Goal: Information Seeking & Learning: Learn about a topic

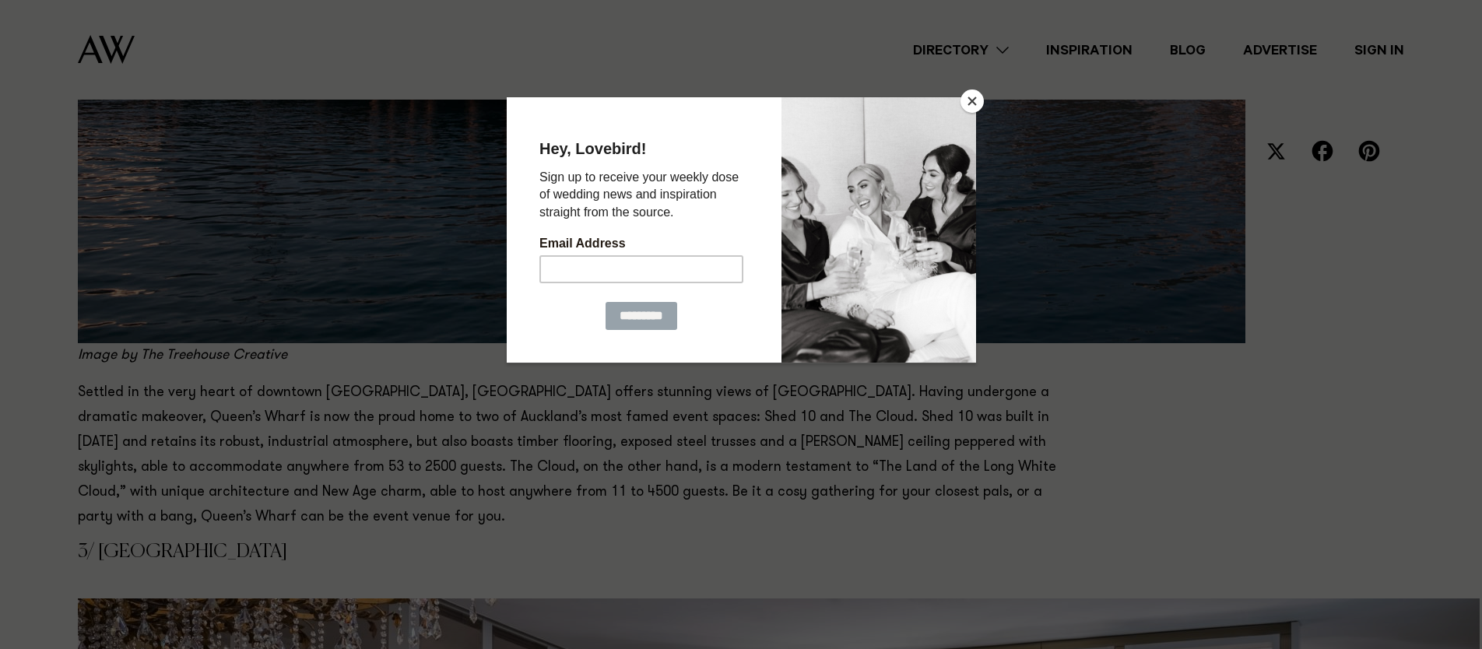
scroll to position [1734, 0]
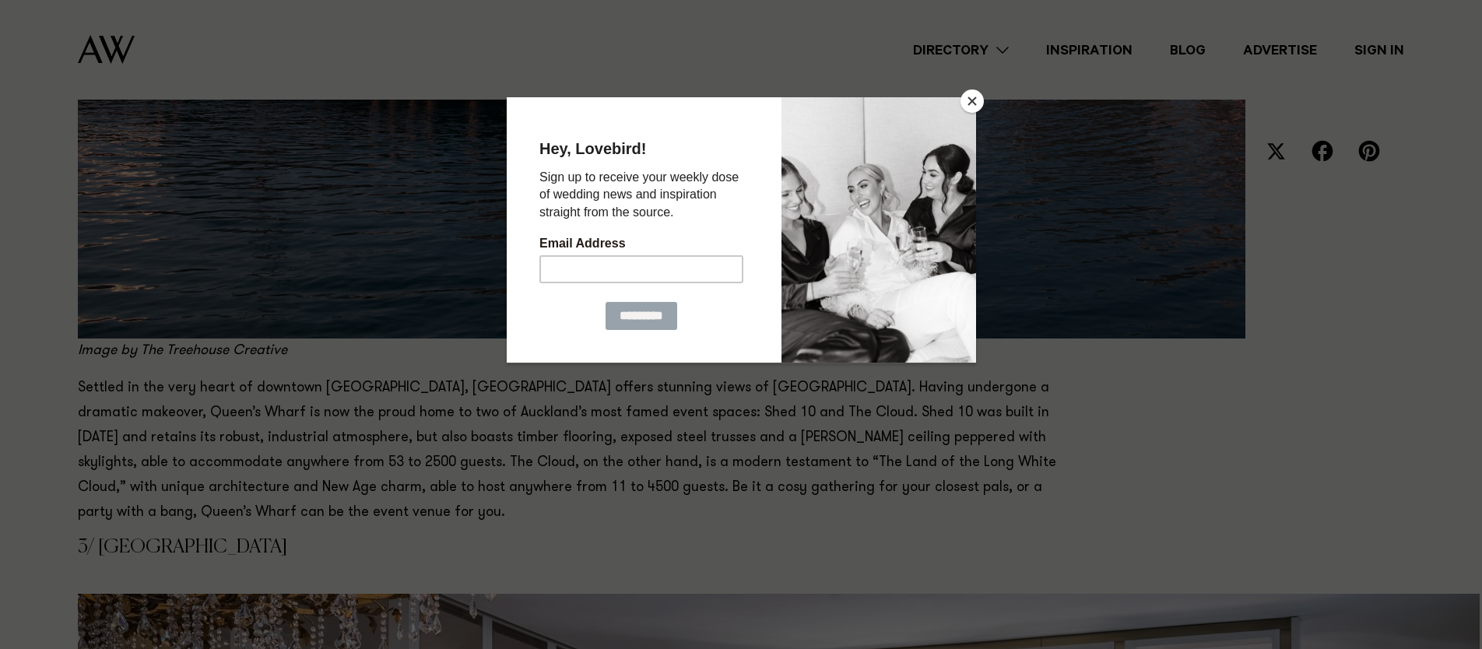
click at [967, 106] on button "Close" at bounding box center [972, 101] width 23 height 23
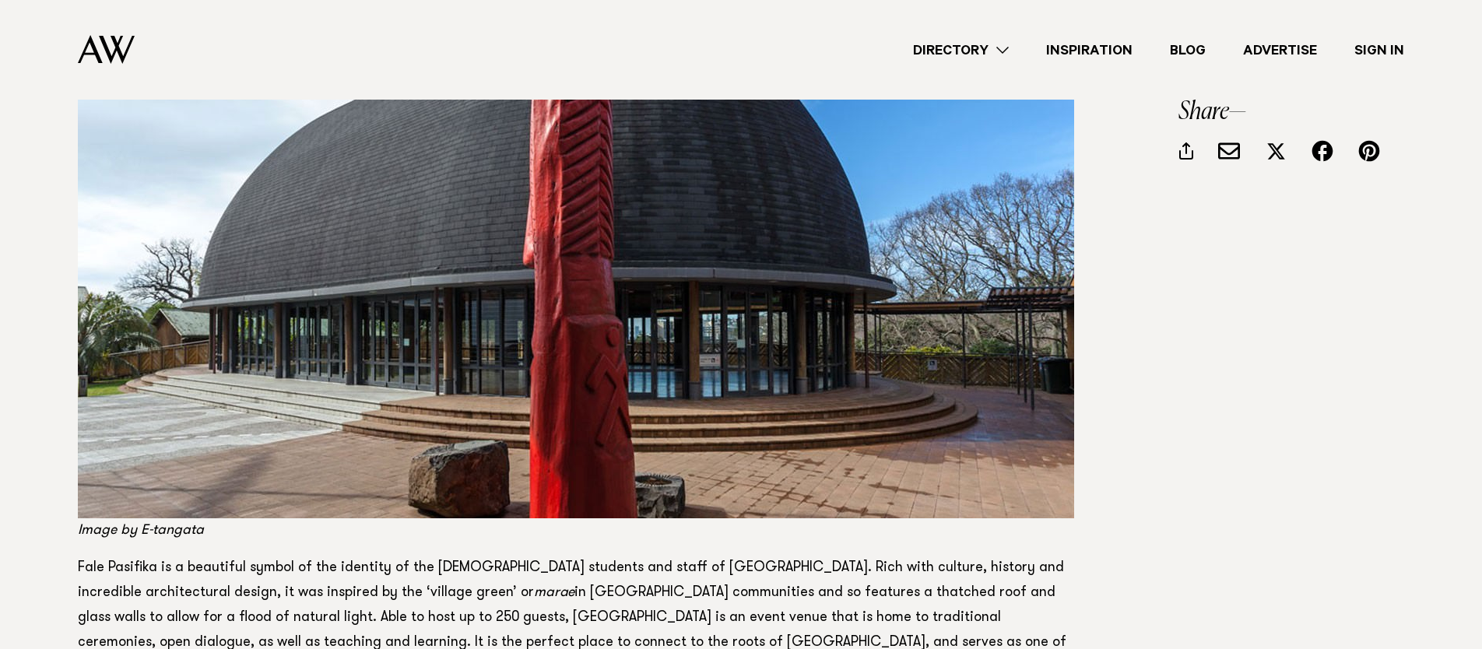
scroll to position [9670, 0]
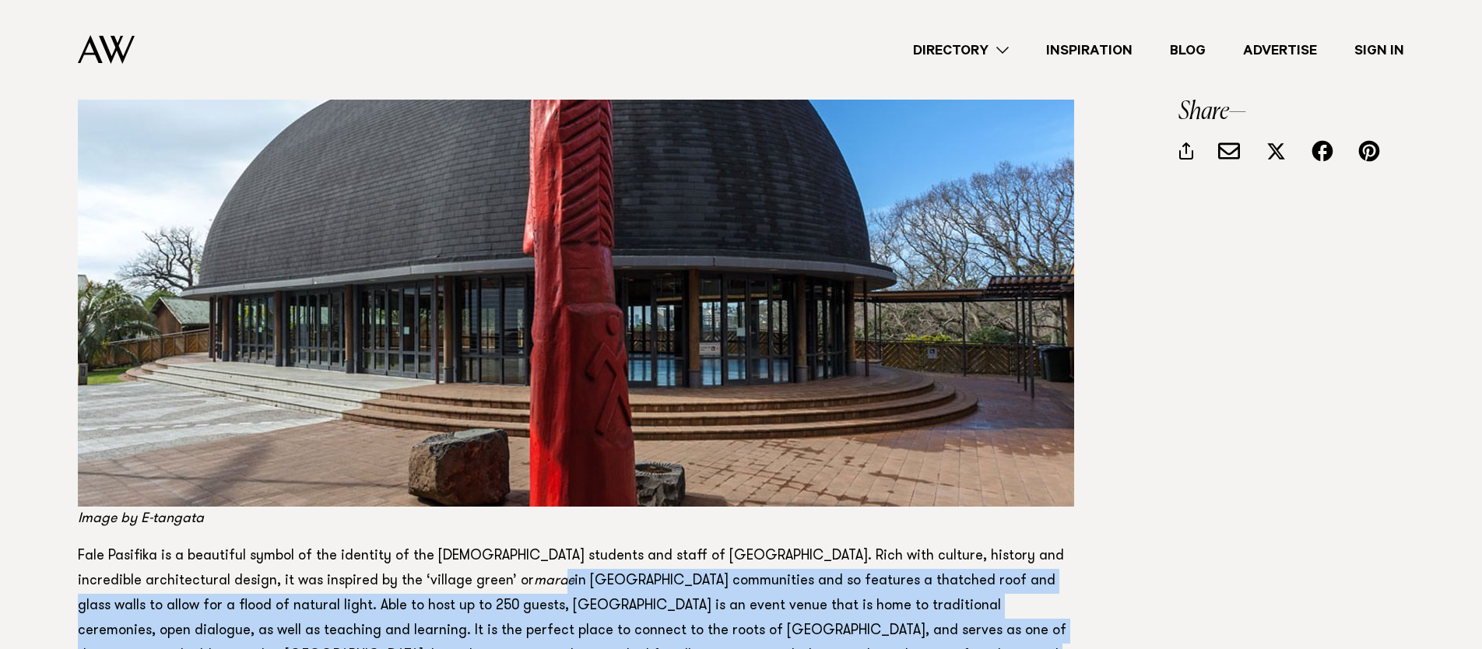
drag, startPoint x: 406, startPoint y: 441, endPoint x: 445, endPoint y: 571, distance: 135.7
drag, startPoint x: 443, startPoint y: 561, endPoint x: 371, endPoint y: 453, distance: 129.6
click at [371, 544] on p "Fale Pasifika is a beautiful symbol of the identity of the [DEMOGRAPHIC_DATA] s…" at bounding box center [578, 618] width 1000 height 149
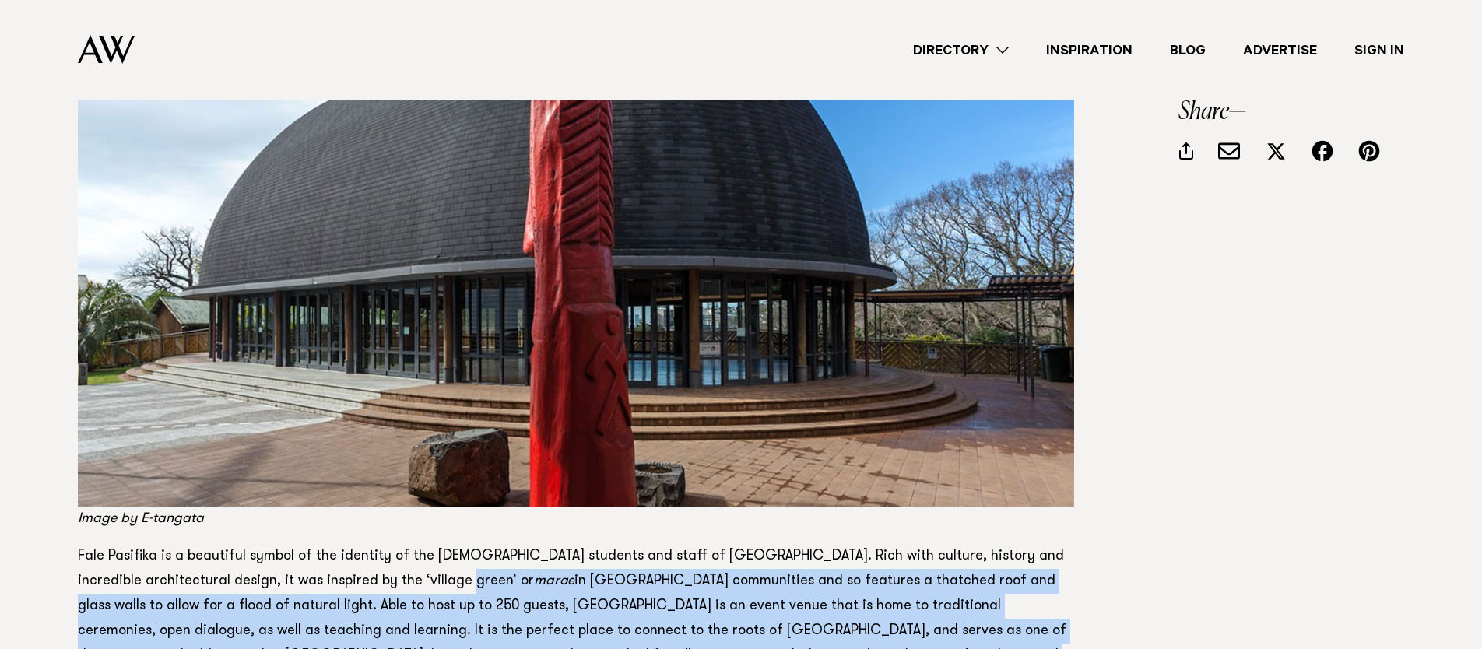
click at [371, 544] on p "Fale Pasifika is a beautiful symbol of the identity of the [DEMOGRAPHIC_DATA] s…" at bounding box center [578, 618] width 1000 height 149
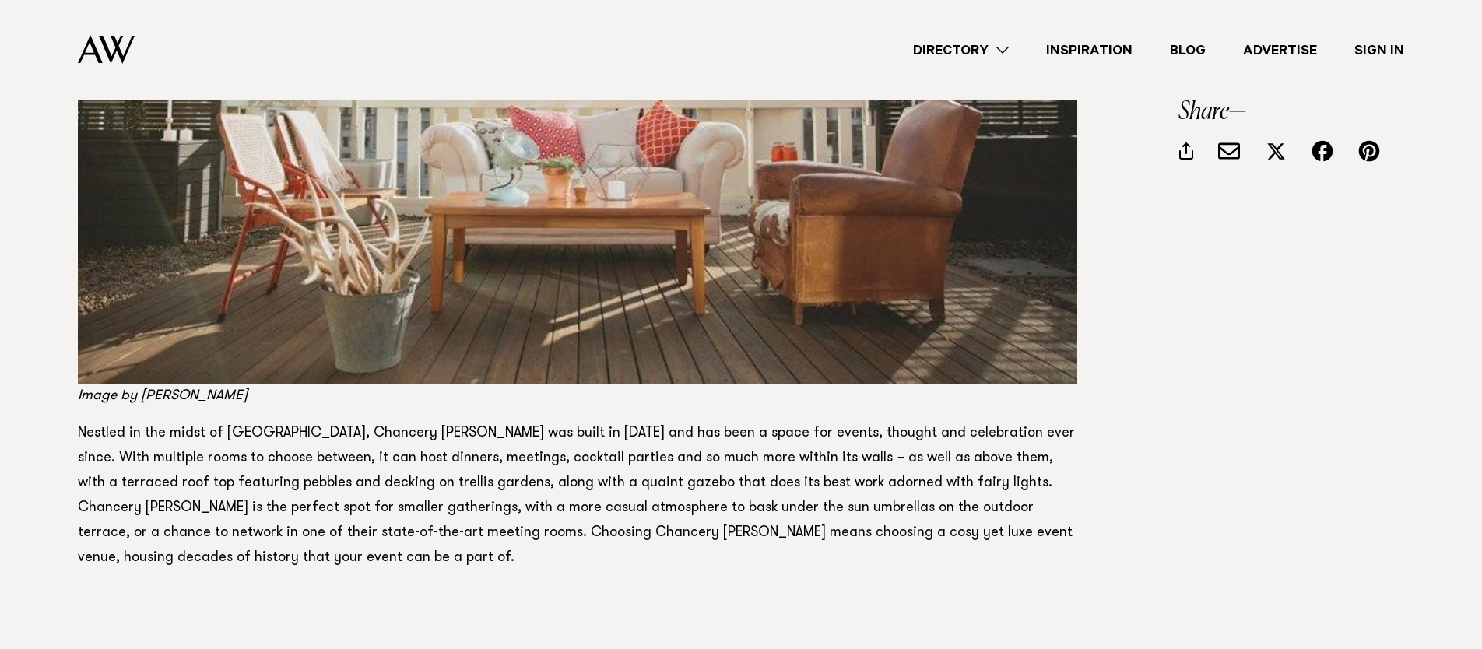
scroll to position [11243, 0]
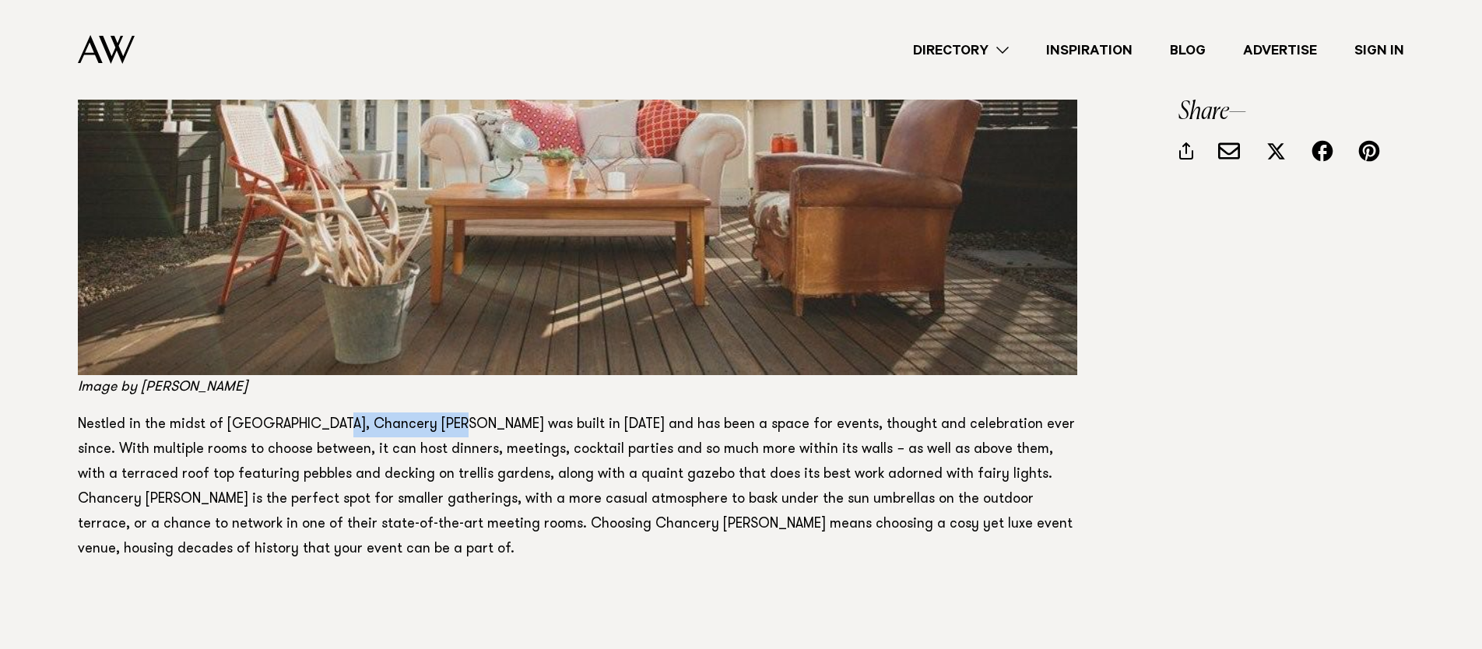
drag, startPoint x: 321, startPoint y: 291, endPoint x: 450, endPoint y: 293, distance: 129.2
click at [450, 413] on p "Nestled in the midst of [GEOGRAPHIC_DATA], Chancery [PERSON_NAME] was built in …" at bounding box center [578, 487] width 1000 height 149
copy p "Chancery [PERSON_NAME]"
